Goal: Find specific page/section: Find specific page/section

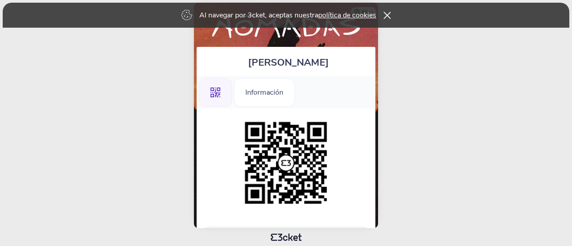
click at [391, 15] on icon at bounding box center [388, 15] width 8 height 7
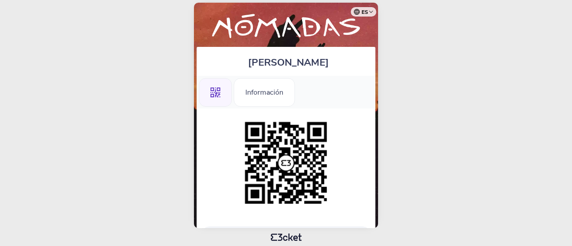
drag, startPoint x: 357, startPoint y: 69, endPoint x: 166, endPoint y: 113, distance: 195.5
click at [166, 113] on body "es Português ([GEOGRAPHIC_DATA]) English Español Catalan [DEMOGRAPHIC_DATA] [PE…" at bounding box center [286, 123] width 565 height 239
click at [350, 85] on ul ".st0{fill-rule:evenodd;clip-rule:evenodd;} Información" at bounding box center [286, 92] width 179 height 33
click at [254, 91] on div "Información" at bounding box center [264, 92] width 61 height 29
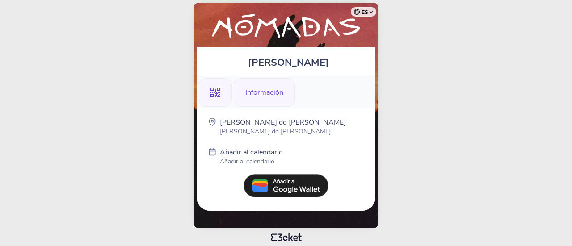
click at [223, 91] on div ".st0{fill-rule:evenodd;clip-rule:evenodd;}" at bounding box center [215, 92] width 33 height 29
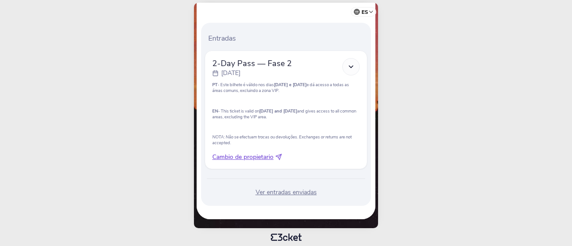
scroll to position [204, 0]
